Goal: Go to known website: Access a specific website the user already knows

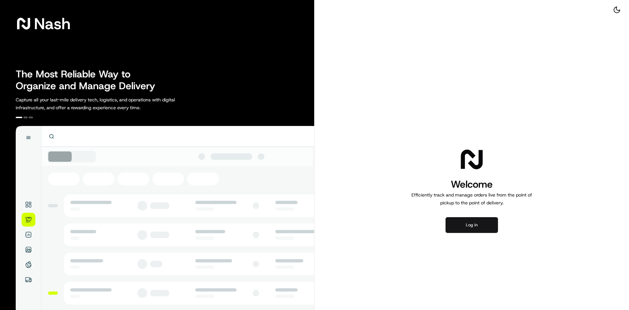
click at [482, 227] on button "Log in" at bounding box center [472, 225] width 52 height 16
